Goal: Task Accomplishment & Management: Manage account settings

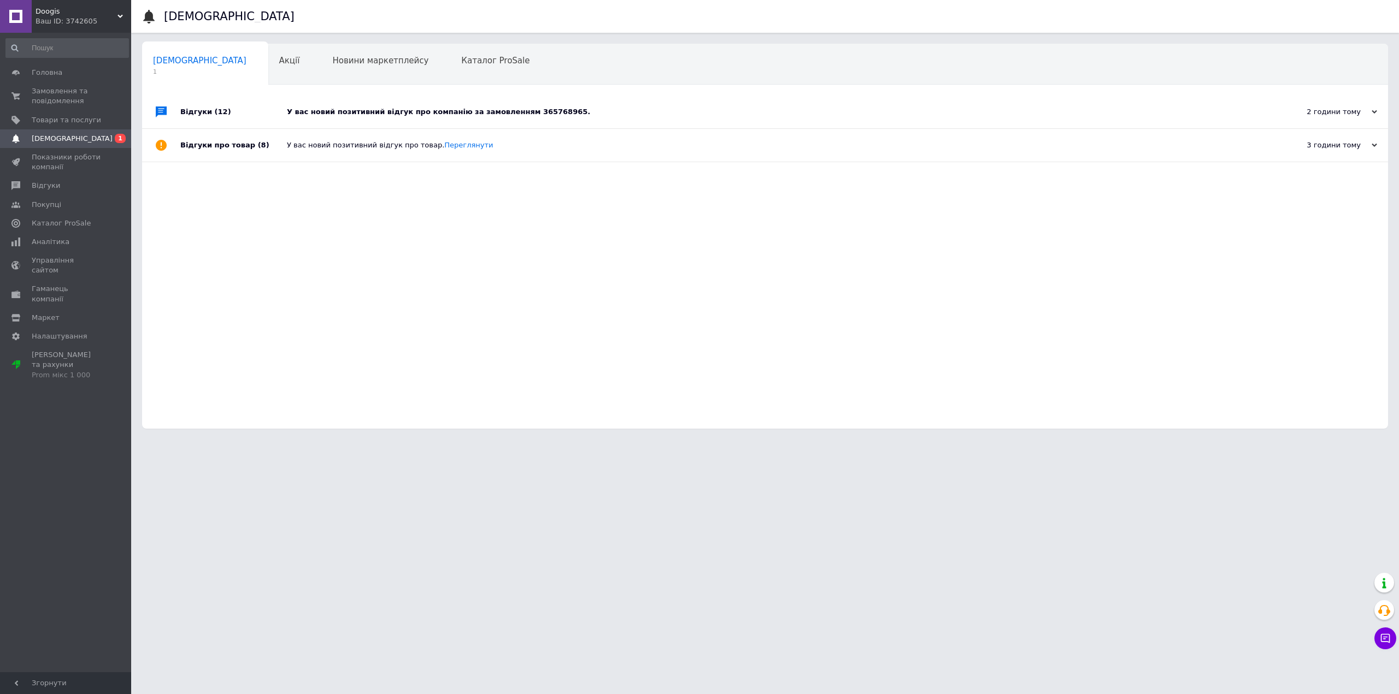
click at [390, 113] on div "У вас новий позитивний відгук про компанію за замовленням 365768965." at bounding box center [777, 112] width 981 height 10
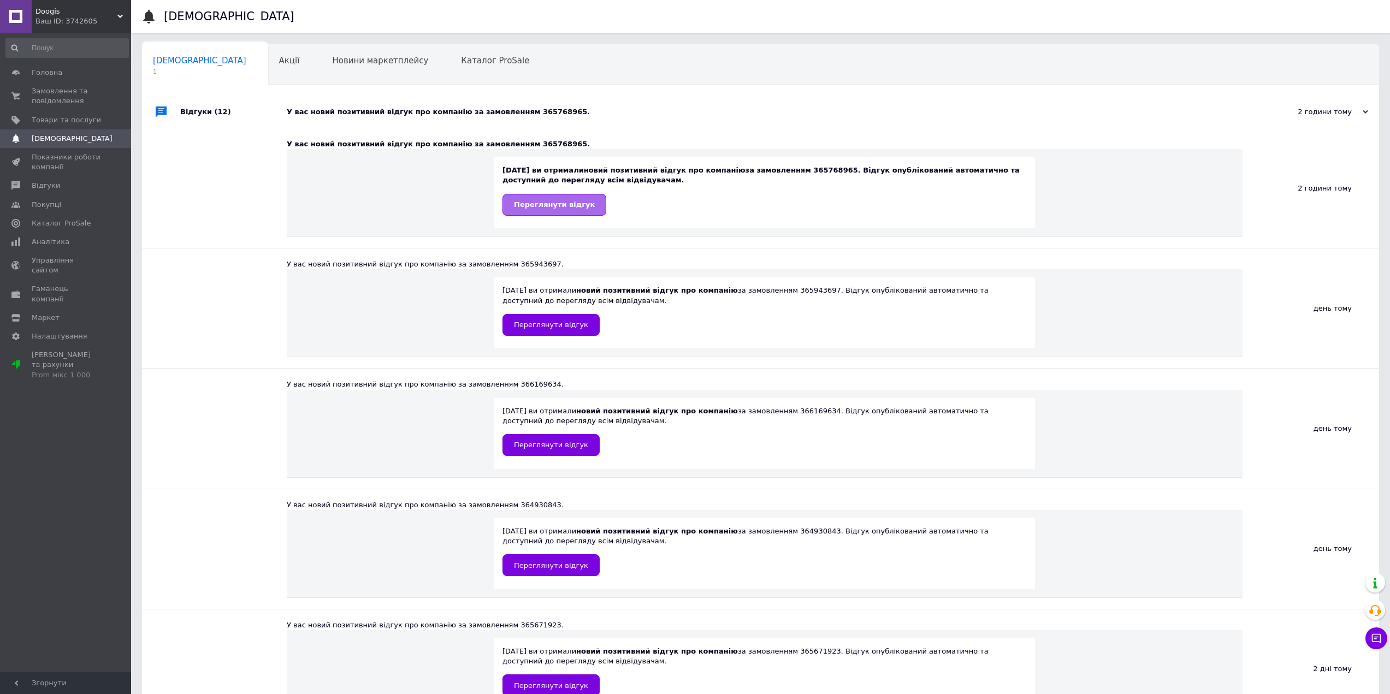
click at [561, 210] on link "Переглянути відгук" at bounding box center [555, 205] width 104 height 22
click at [62, 91] on span "Замовлення та повідомлення" at bounding box center [66, 96] width 69 height 20
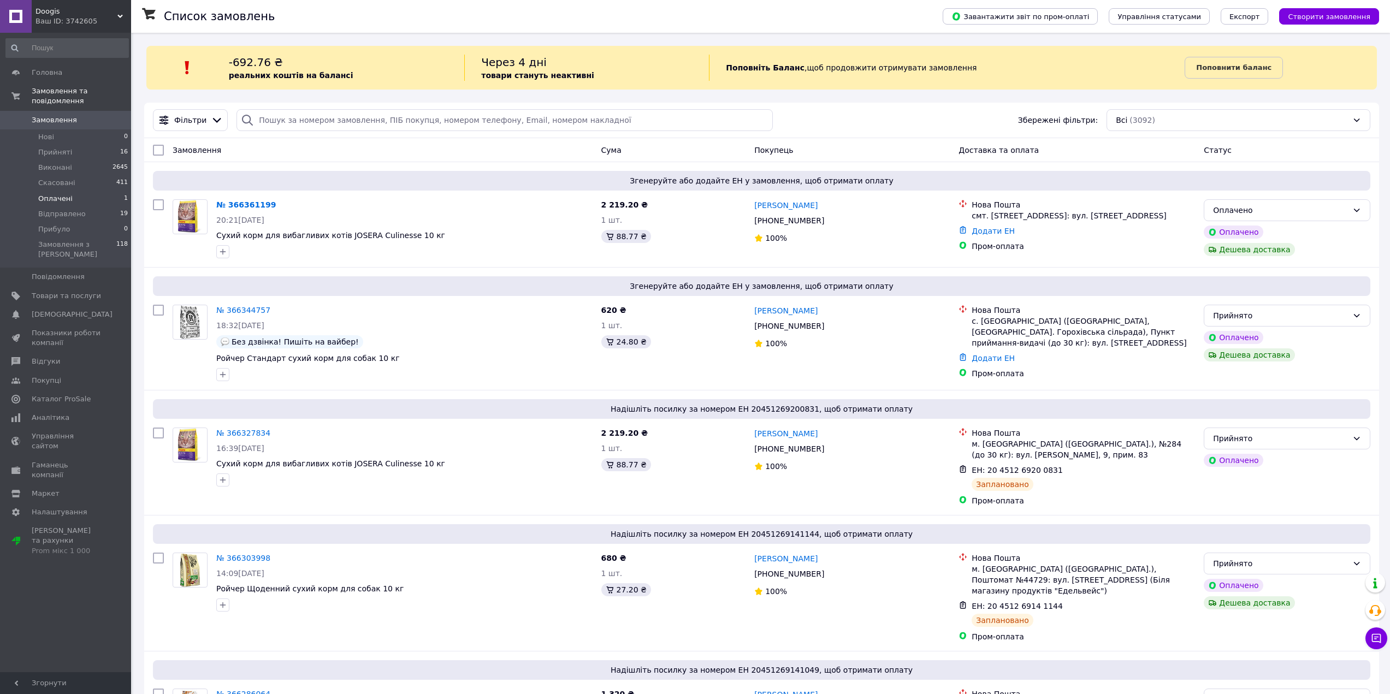
click at [126, 191] on li "Оплачені 1" at bounding box center [67, 198] width 134 height 15
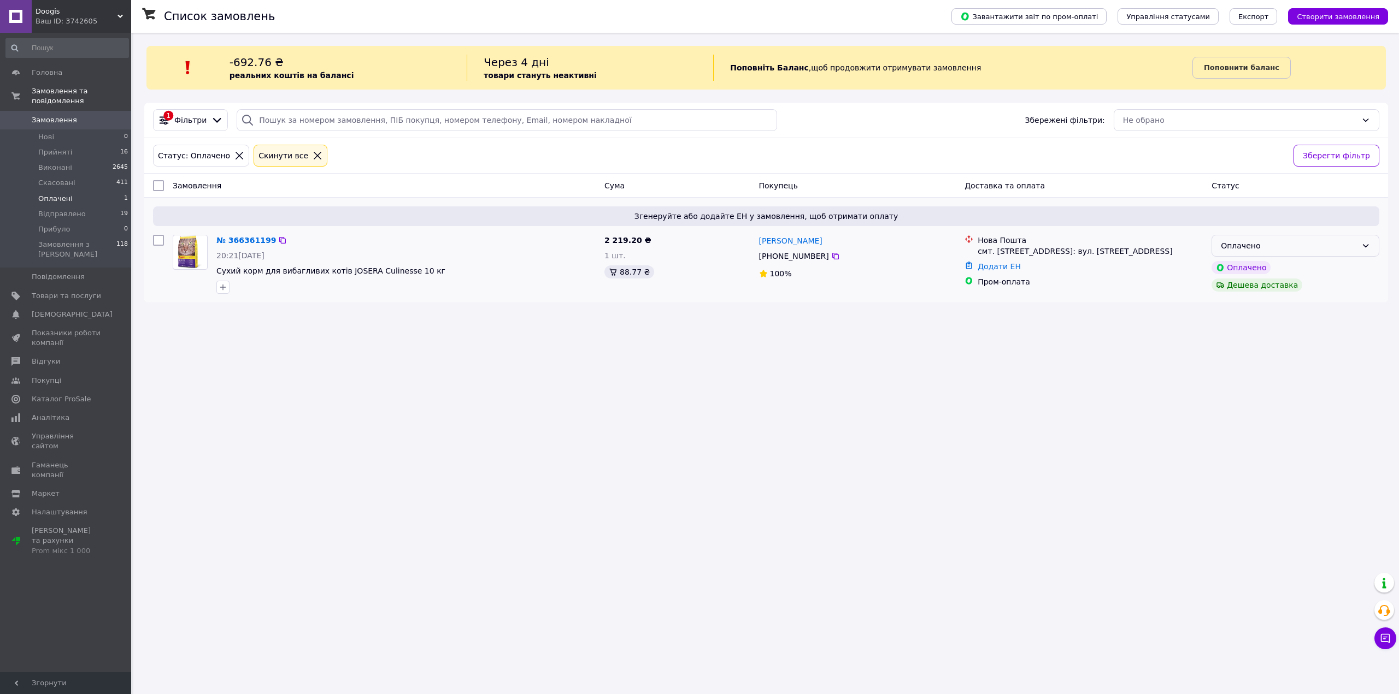
click at [1319, 244] on div "Оплачено" at bounding box center [1289, 246] width 136 height 12
click at [1288, 274] on li "Прийнято" at bounding box center [1295, 270] width 167 height 20
click at [116, 145] on li "Прийняті 16" at bounding box center [67, 152] width 134 height 15
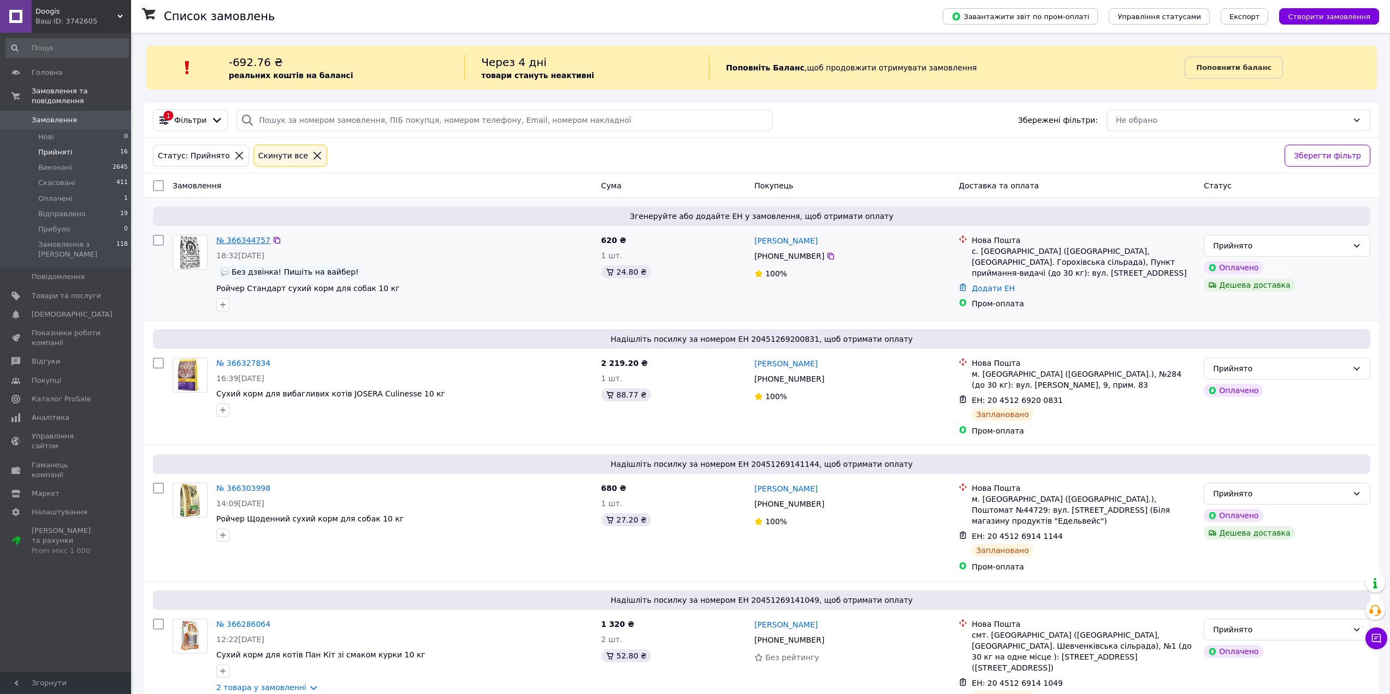
click at [246, 237] on link "№ 366344757" at bounding box center [243, 240] width 54 height 9
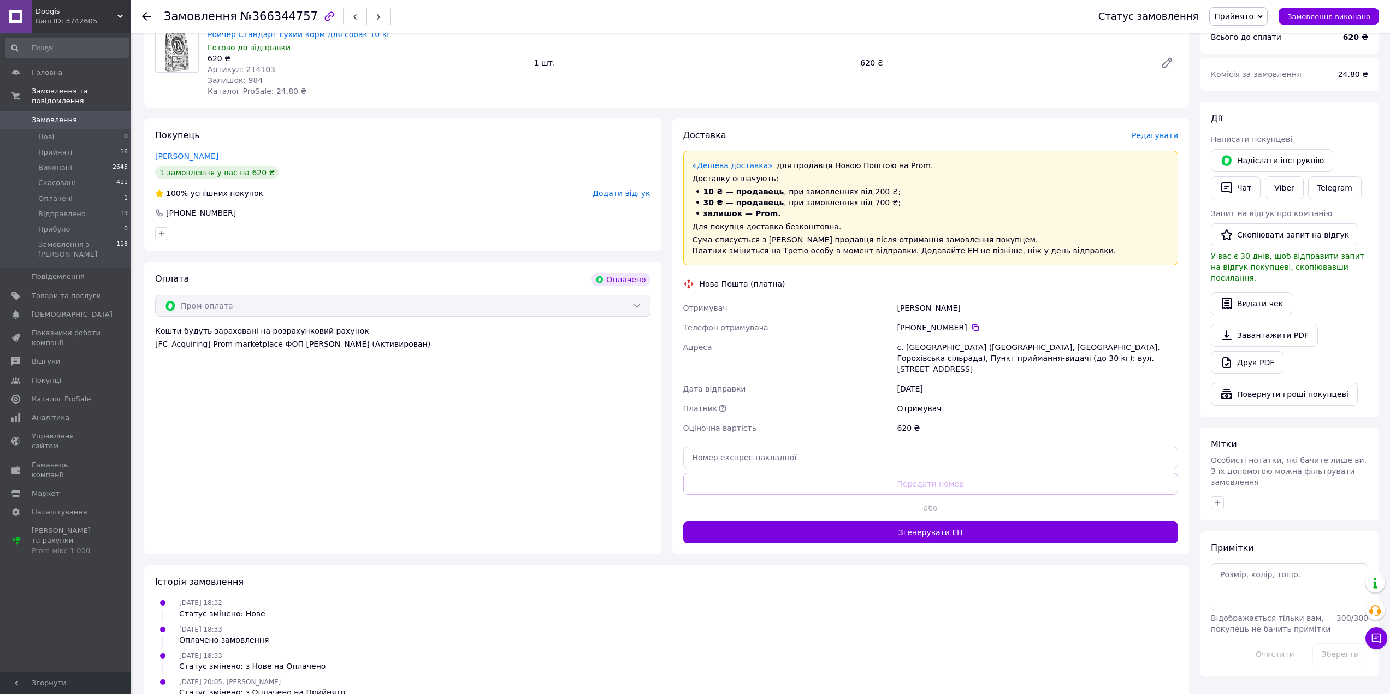
scroll to position [367, 0]
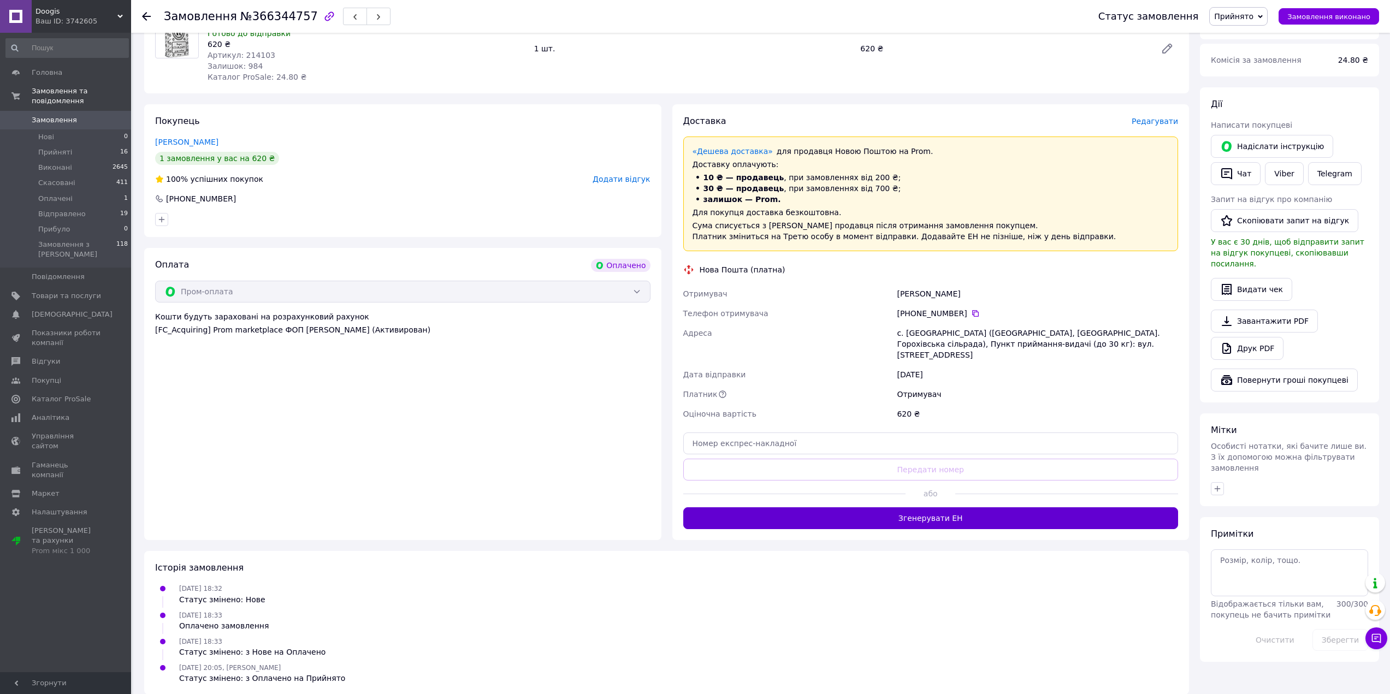
click at [927, 510] on button "Згенерувати ЕН" at bounding box center [931, 519] width 496 height 22
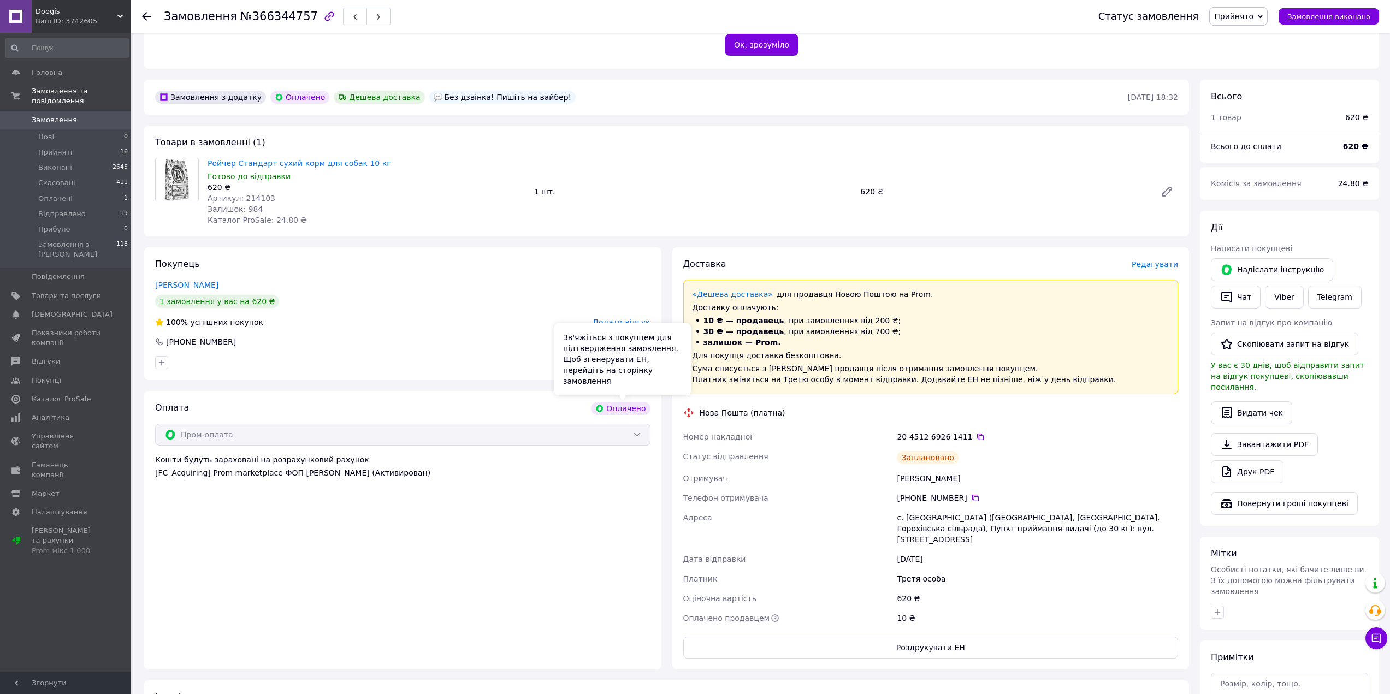
scroll to position [203, 0]
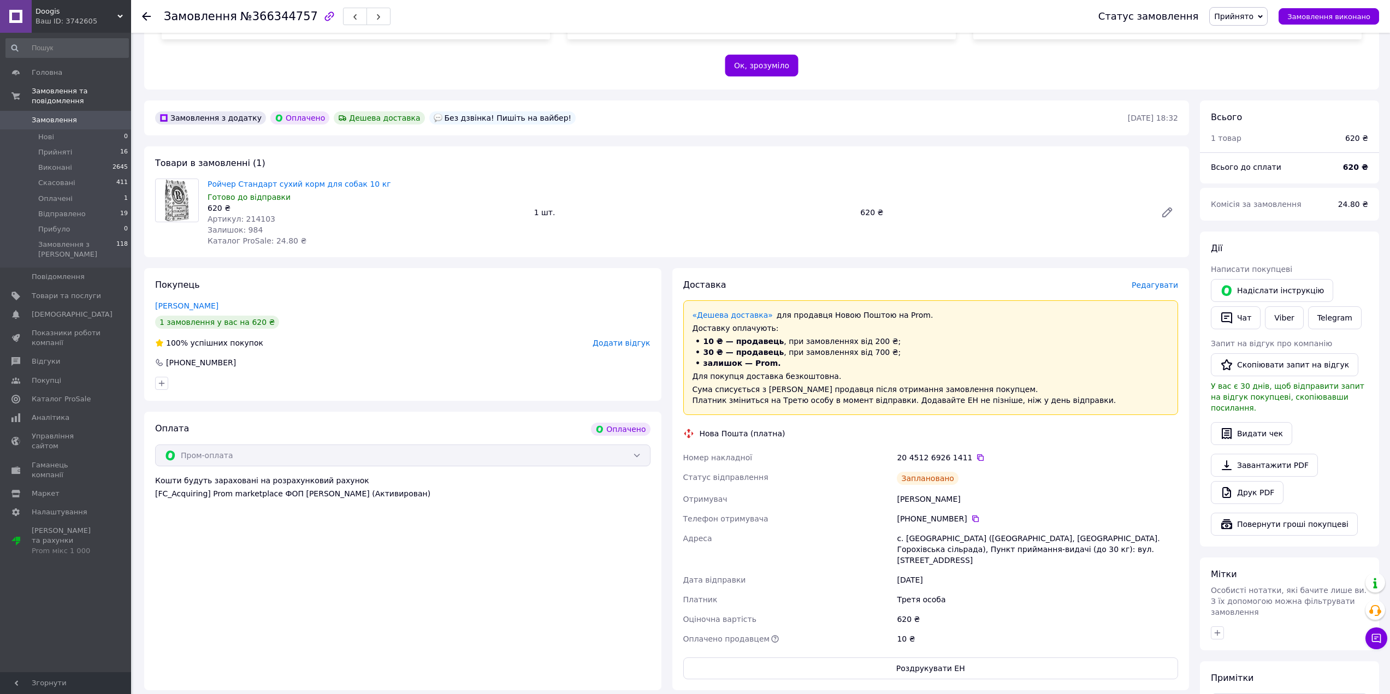
click at [148, 11] on div at bounding box center [146, 16] width 9 height 11
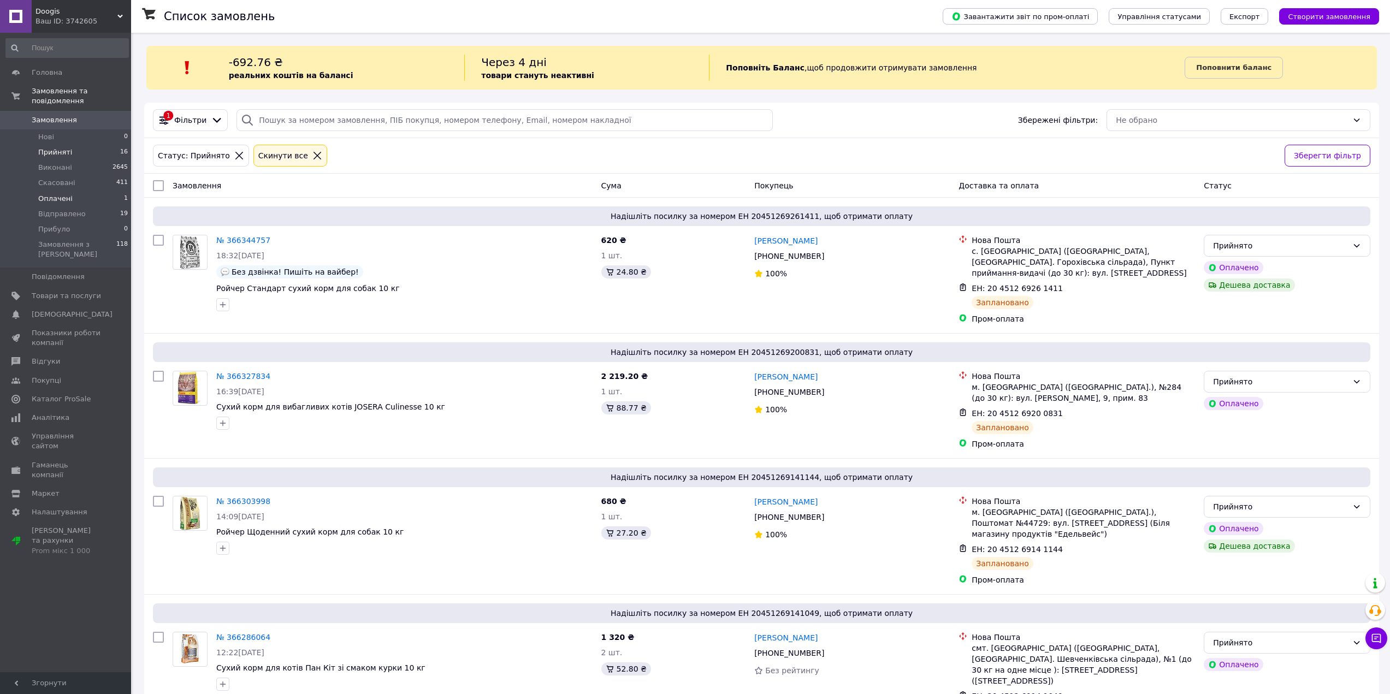
click at [95, 191] on li "Оплачені 1" at bounding box center [67, 198] width 134 height 15
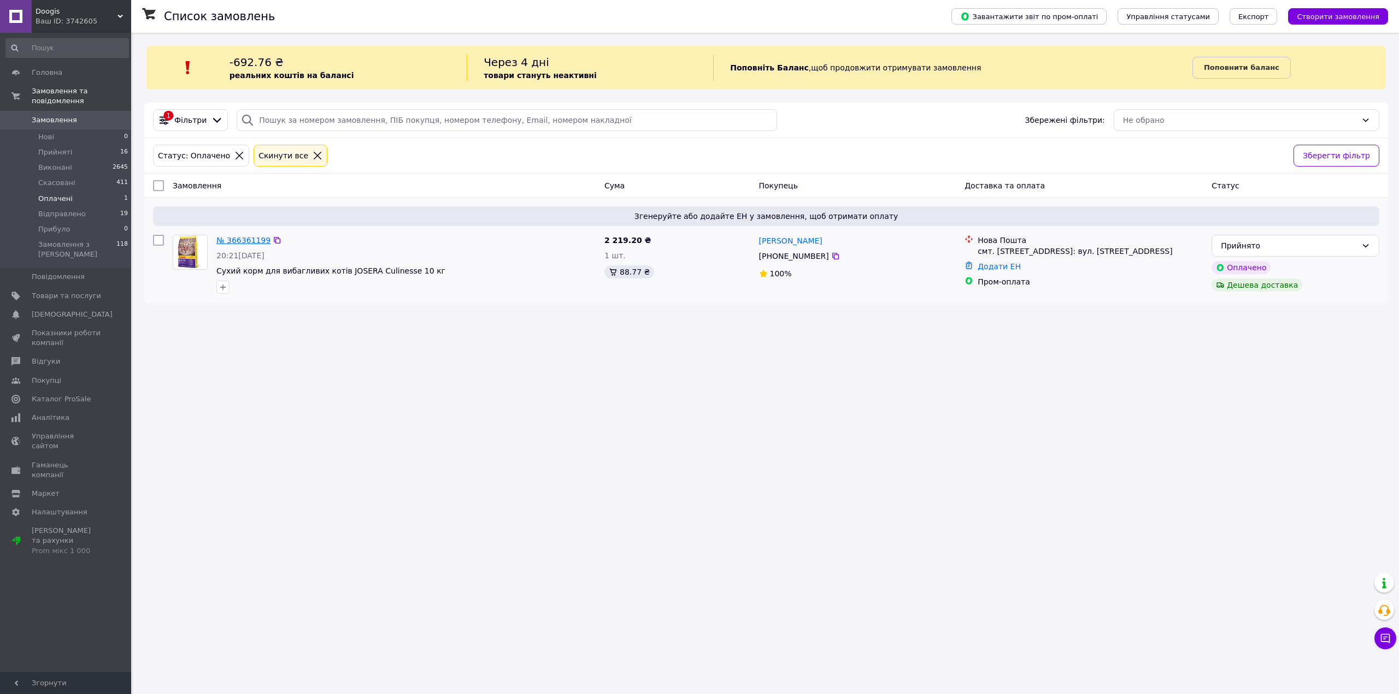
click at [241, 242] on link "№ 366361199" at bounding box center [243, 240] width 54 height 9
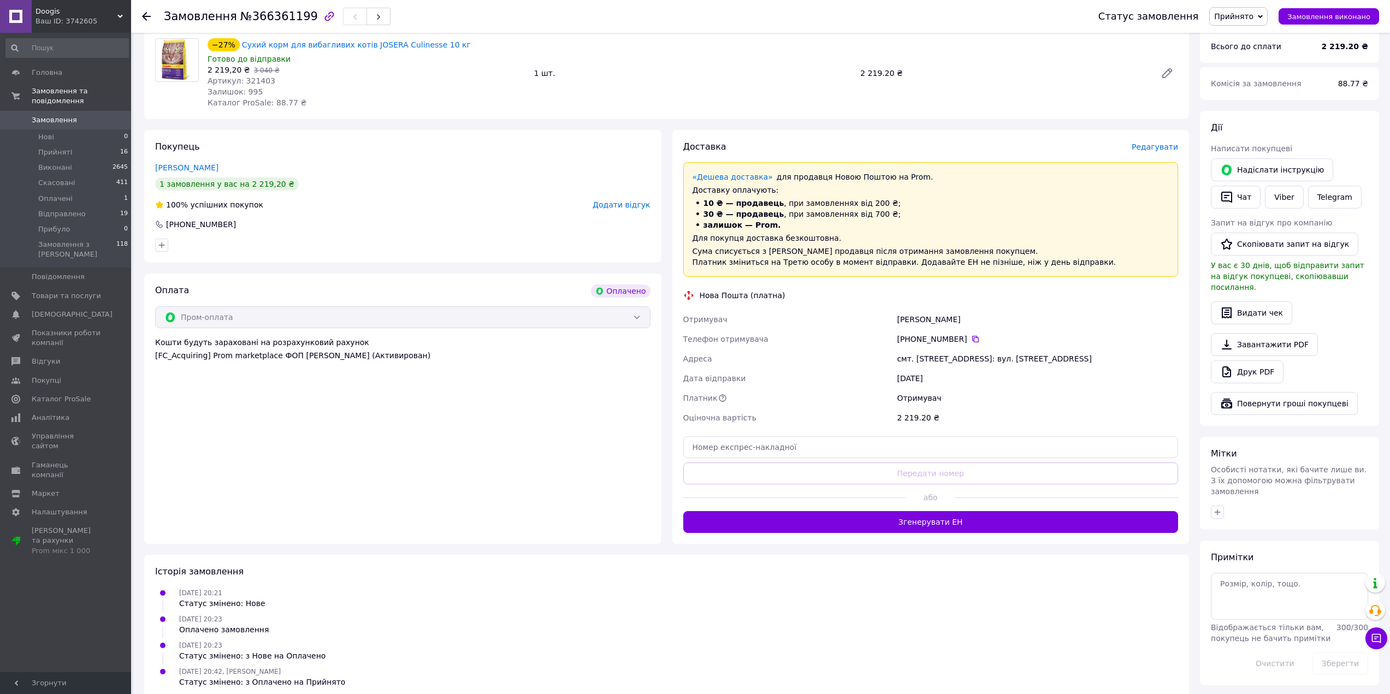
scroll to position [358, 0]
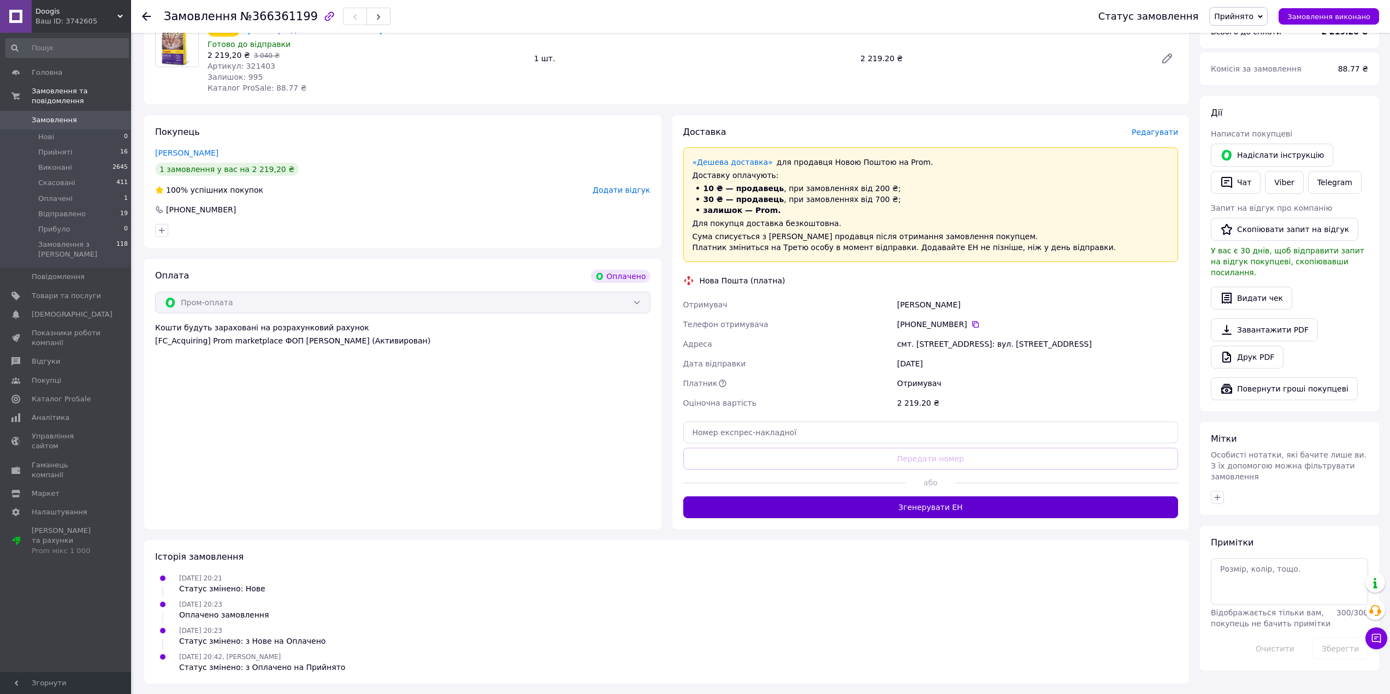
click at [928, 510] on button "Згенерувати ЕН" at bounding box center [931, 508] width 496 height 22
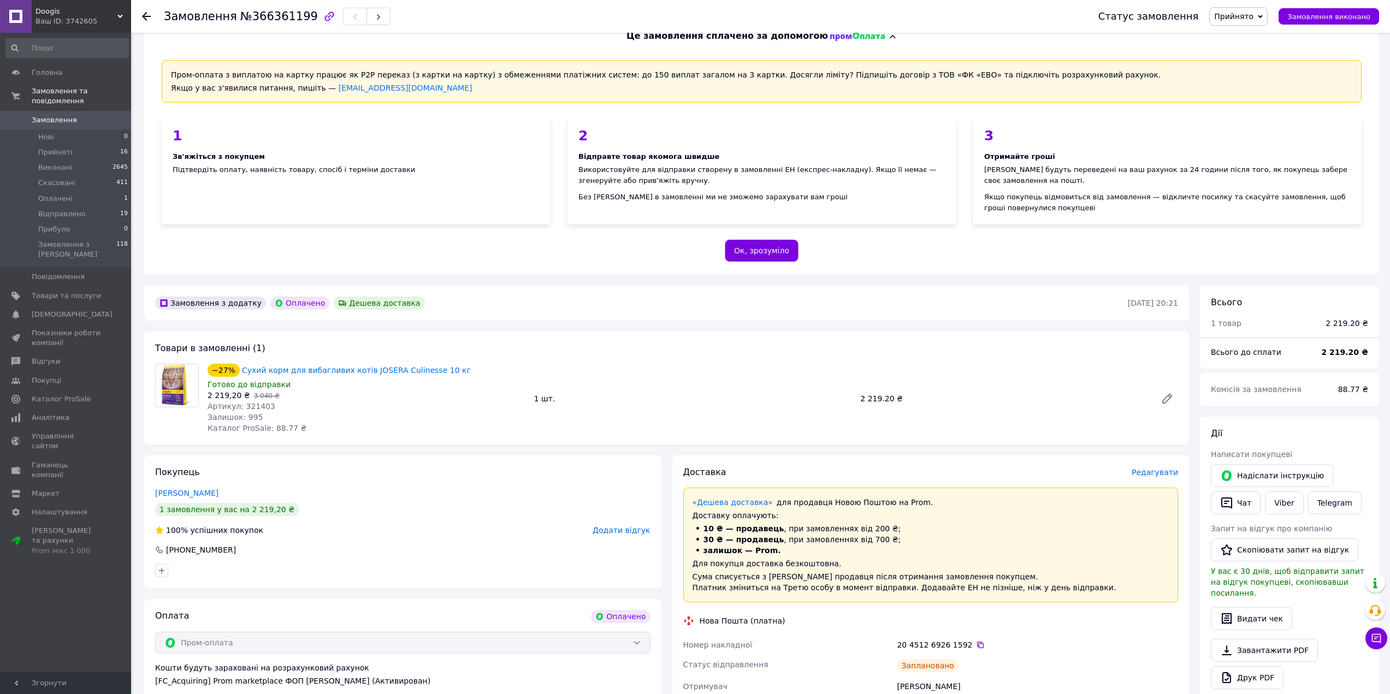
scroll to position [0, 0]
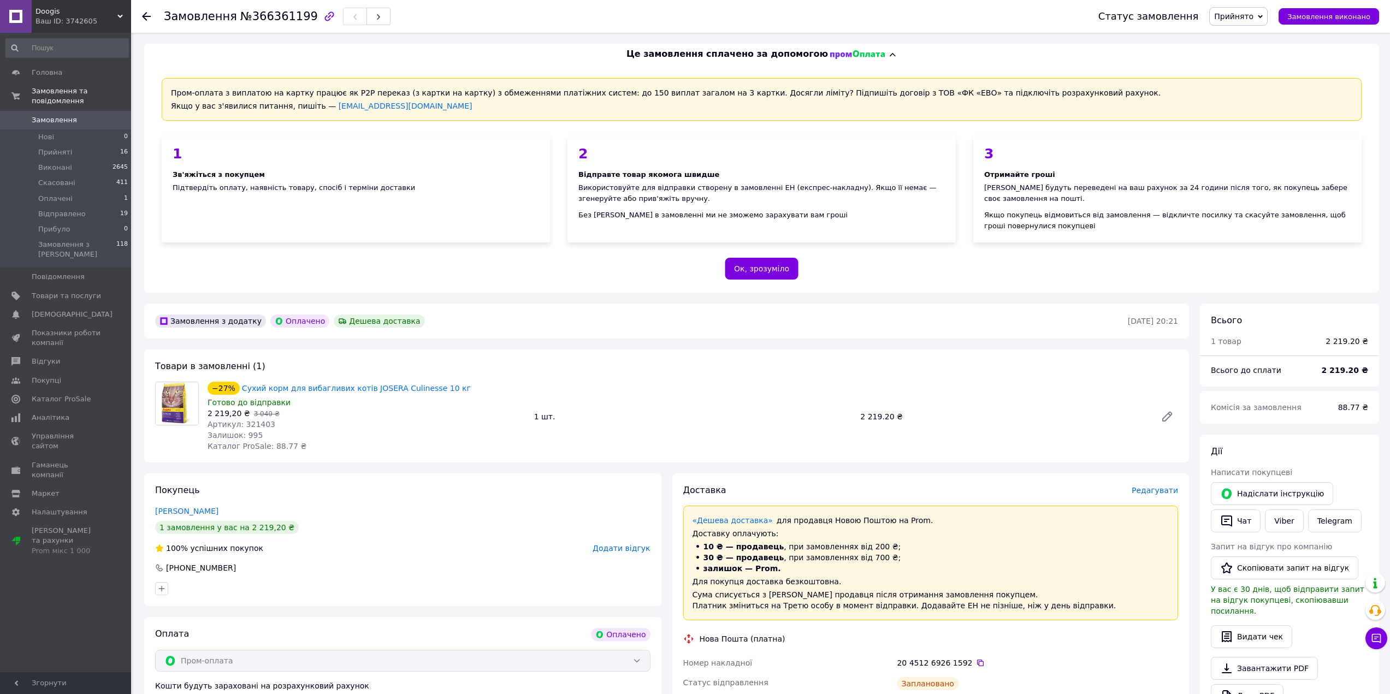
click at [145, 16] on use at bounding box center [146, 16] width 9 height 9
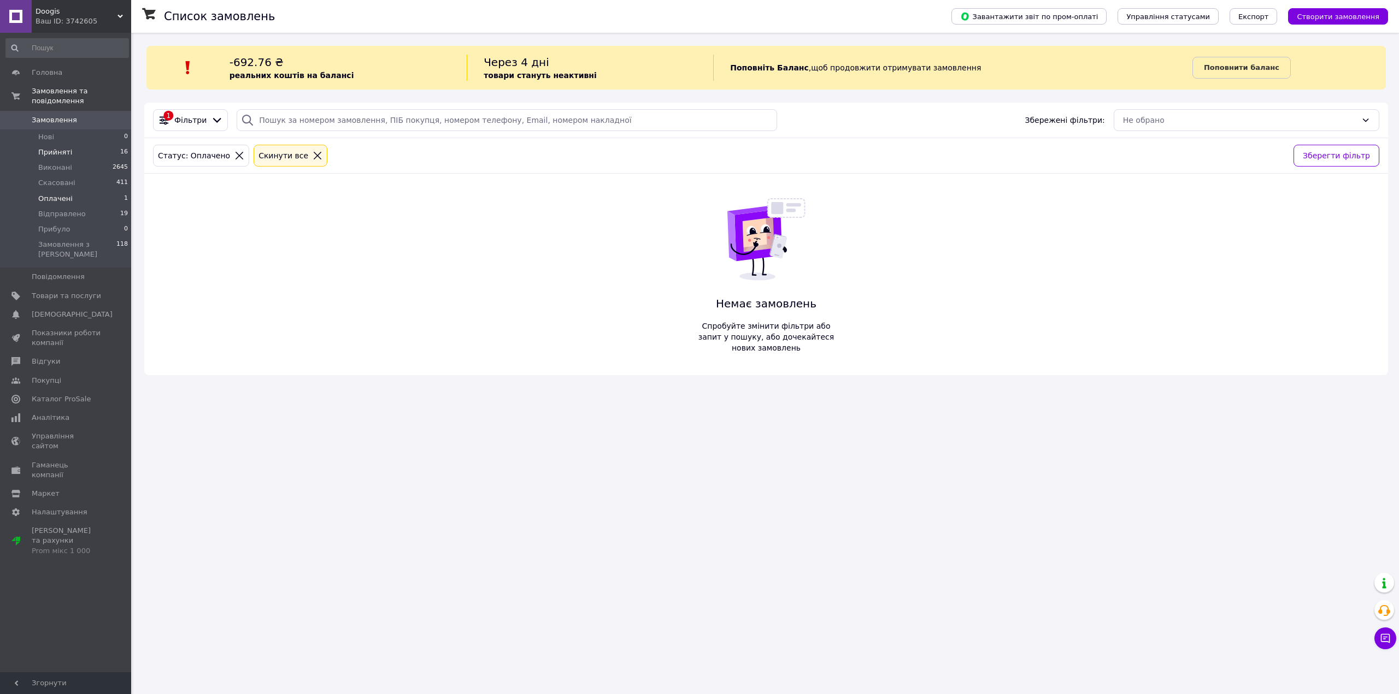
click at [120, 148] on span "16" at bounding box center [124, 153] width 8 height 10
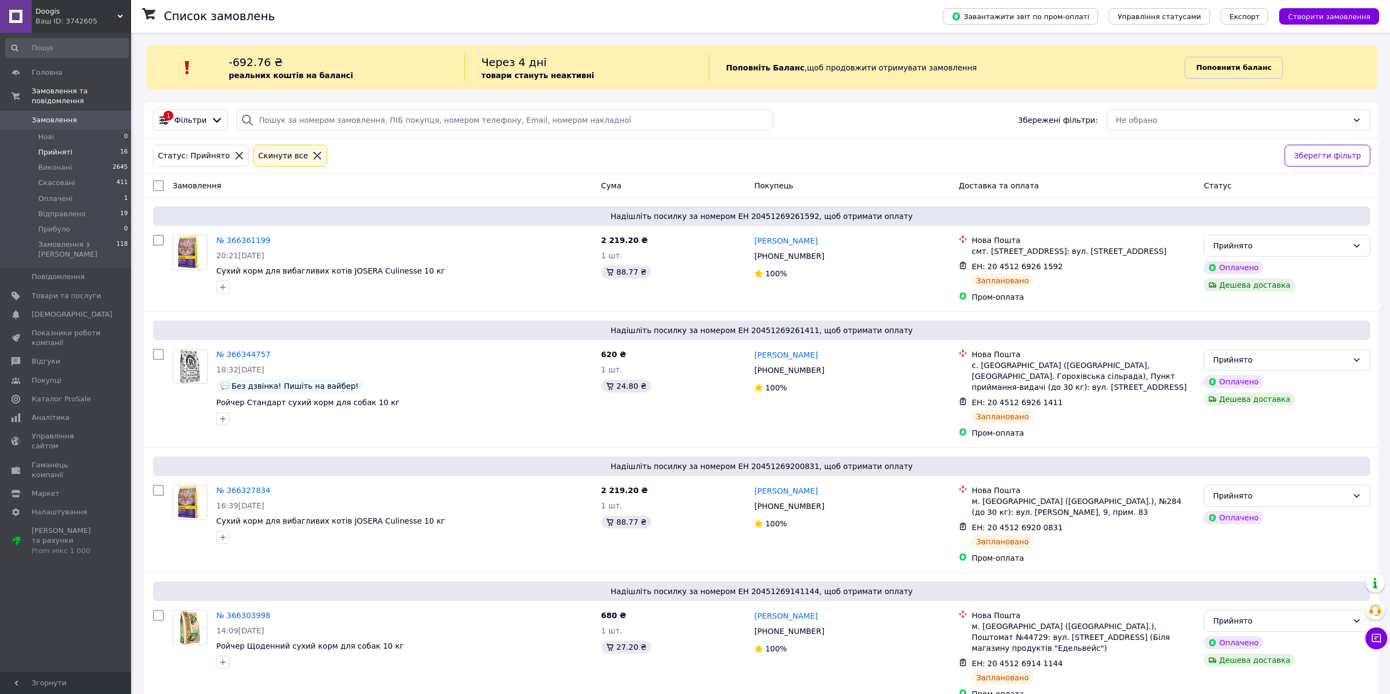
click at [1230, 67] on b "Поповнити баланс" at bounding box center [1233, 67] width 75 height 8
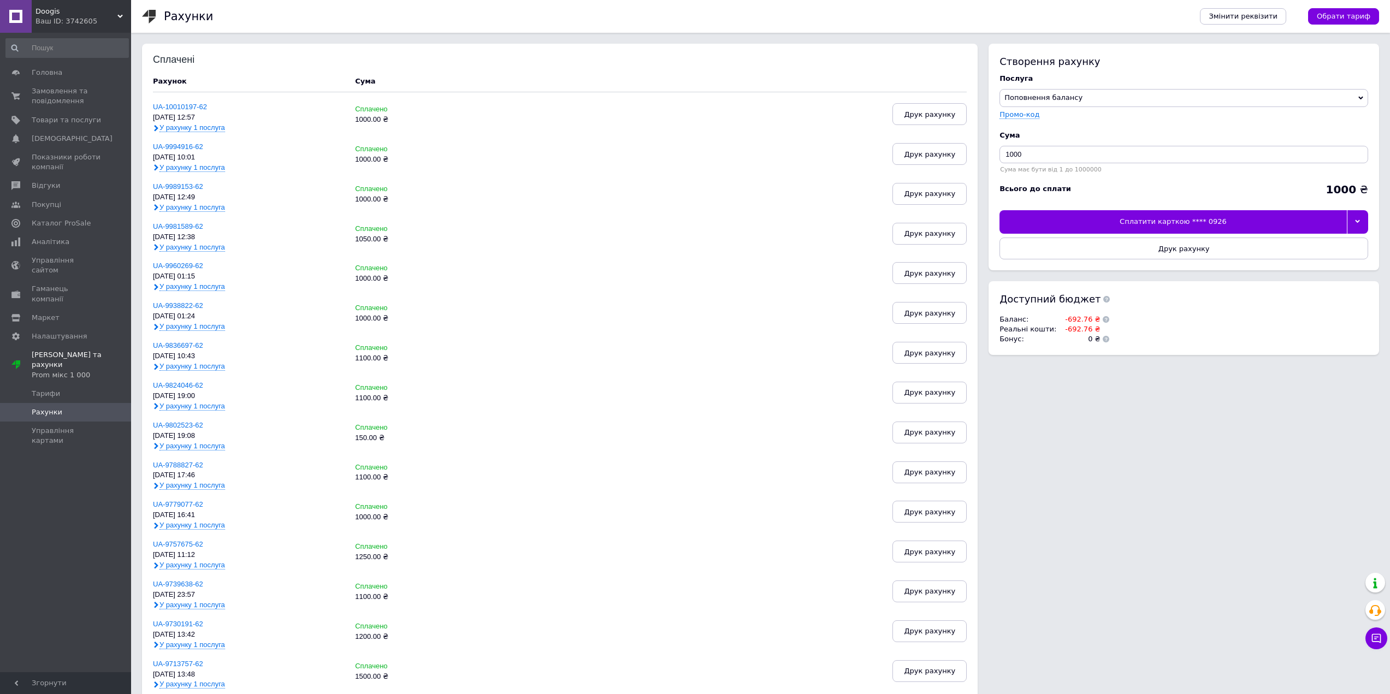
click at [1185, 221] on div "Сплатити карткою **** 0926" at bounding box center [1173, 221] width 347 height 23
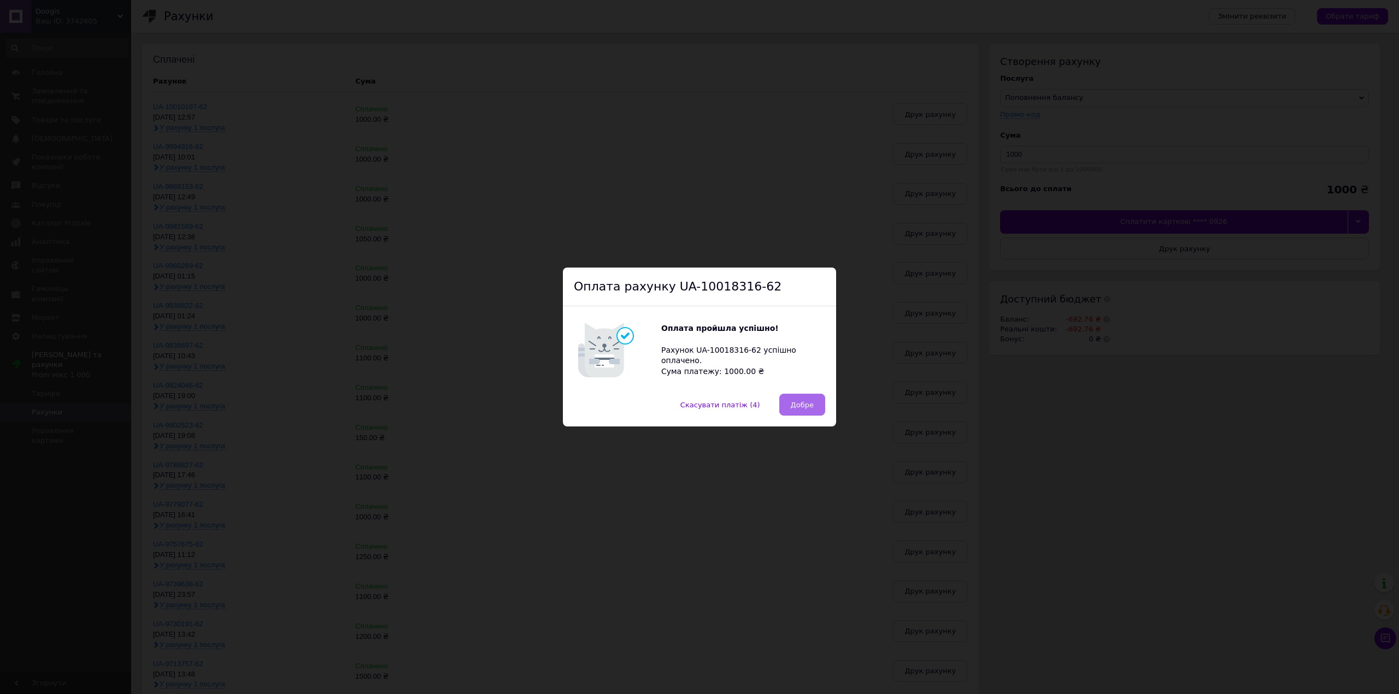
click at [805, 408] on span "Добре" at bounding box center [802, 405] width 23 height 8
